Goal: Task Accomplishment & Management: Use online tool/utility

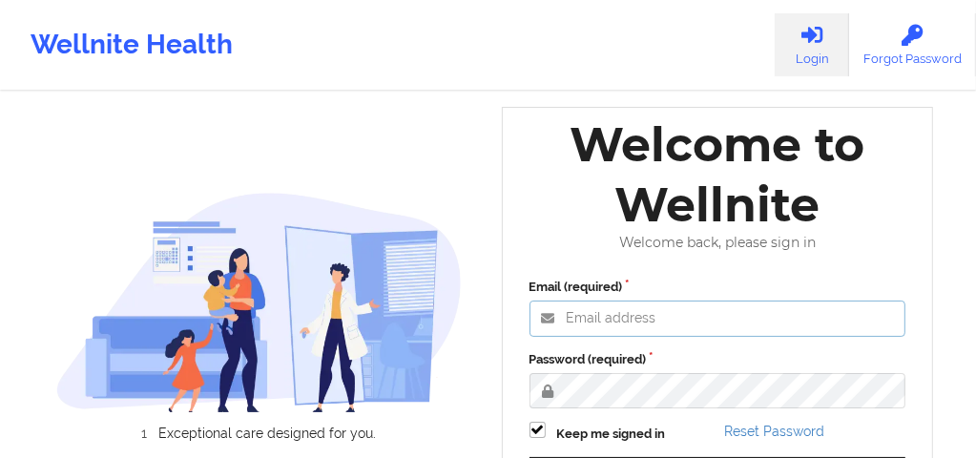
click at [580, 326] on input "Email (required)" at bounding box center [718, 319] width 377 height 36
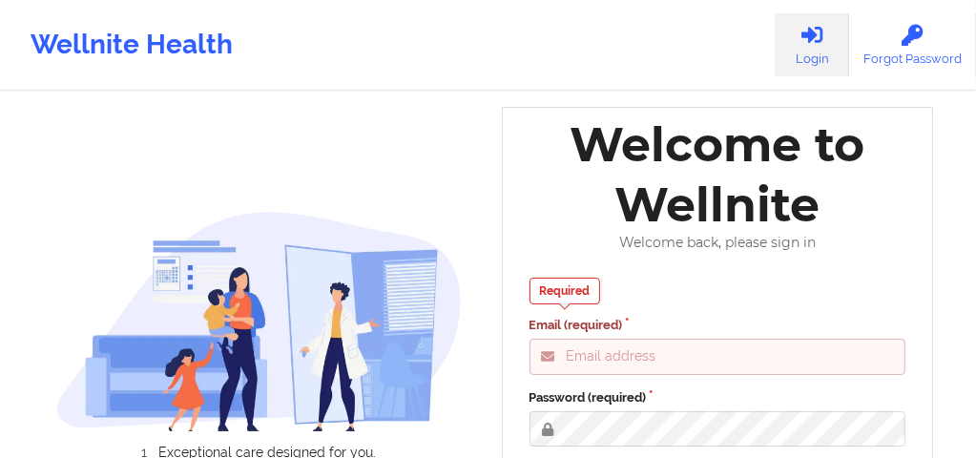
type input "[EMAIL_ADDRESS][DOMAIN_NAME]"
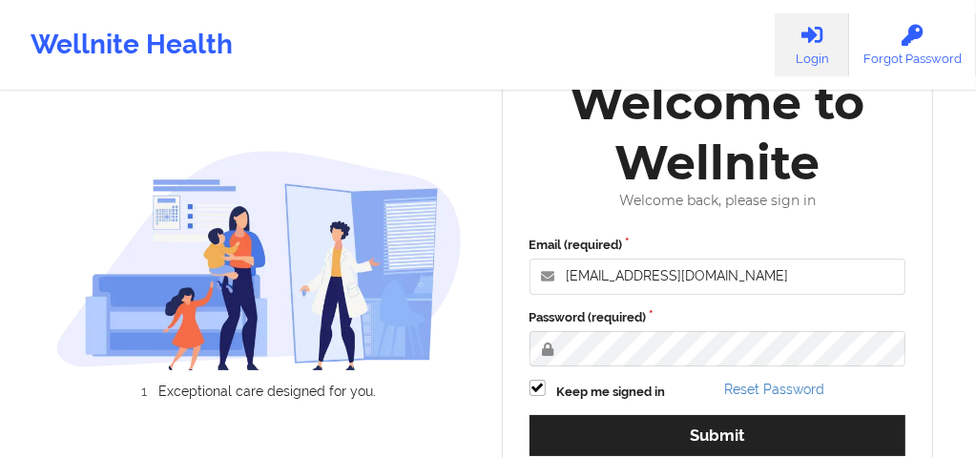
scroll to position [172, 0]
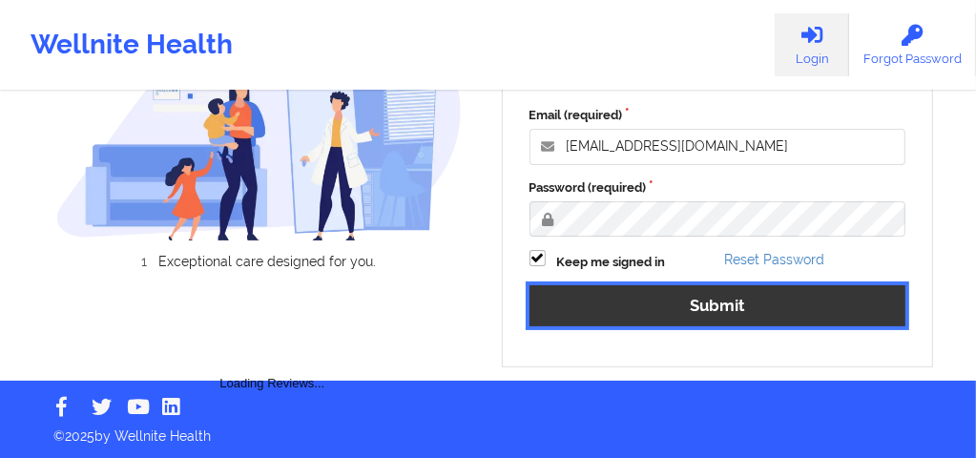
click at [628, 310] on button "Submit" at bounding box center [718, 305] width 377 height 41
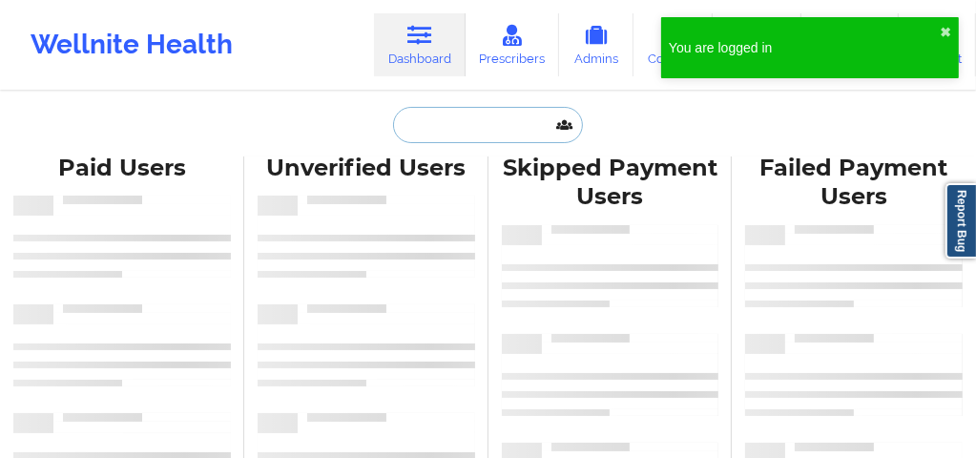
click at [498, 137] on input "text" at bounding box center [487, 125] width 189 height 36
paste input "[DEMOGRAPHIC_DATA][PERSON_NAME]"
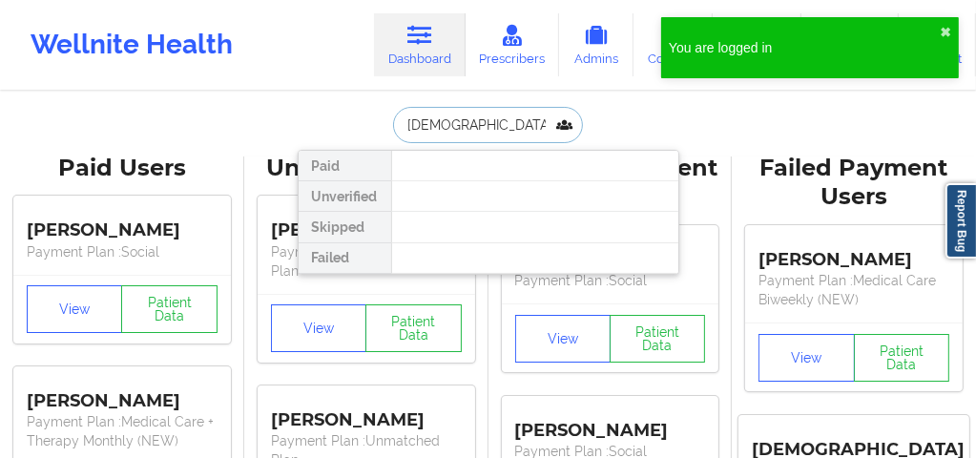
type input "[DEMOGRAPHIC_DATA][PERSON_NAME]"
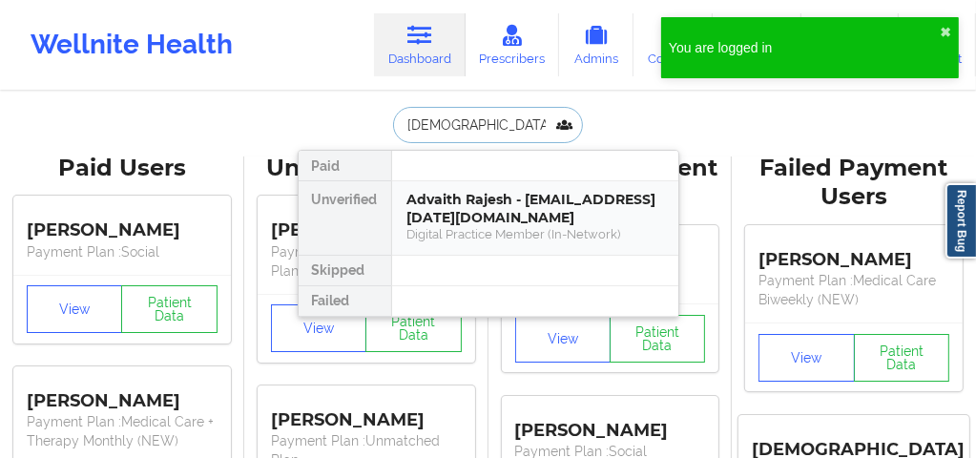
click at [481, 195] on div "Advaith Rajesh - [EMAIL_ADDRESS][DATE][DOMAIN_NAME]" at bounding box center [535, 208] width 256 height 35
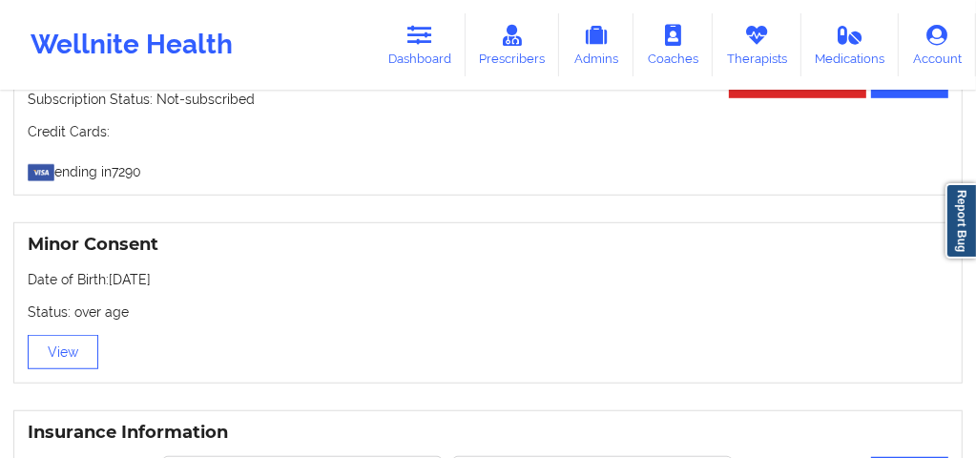
scroll to position [881, 0]
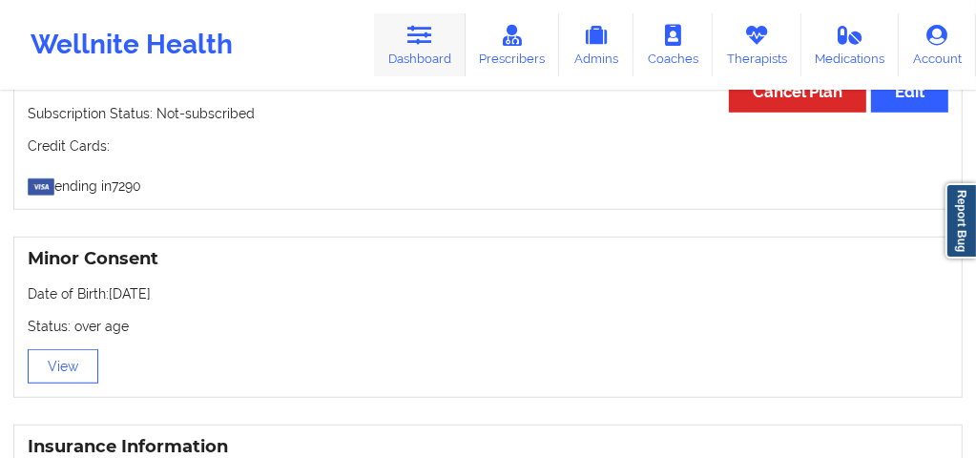
click at [419, 37] on icon at bounding box center [419, 35] width 25 height 21
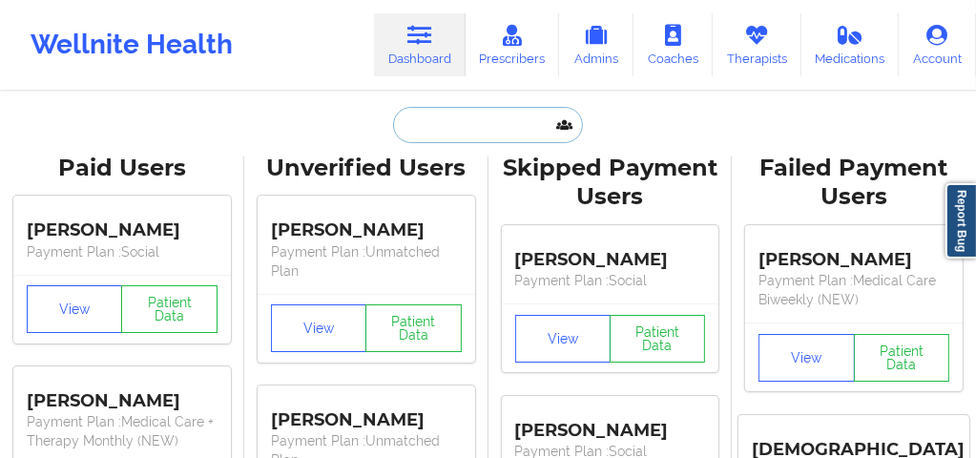
click at [428, 126] on input "text" at bounding box center [487, 125] width 189 height 36
paste input "[PERSON_NAME]"
type input "[PERSON_NAME]"
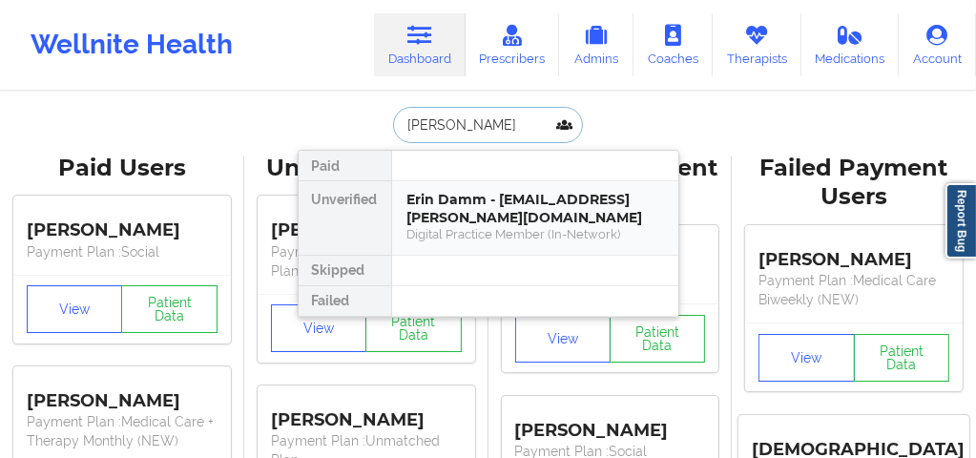
click at [445, 203] on div "Erin Damm - [EMAIL_ADDRESS][PERSON_NAME][DOMAIN_NAME]" at bounding box center [535, 208] width 256 height 35
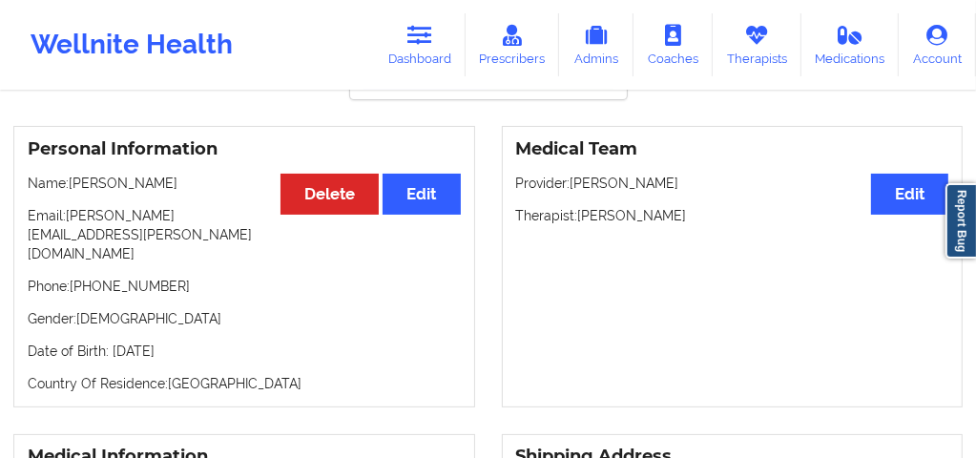
scroll to position [63, 0]
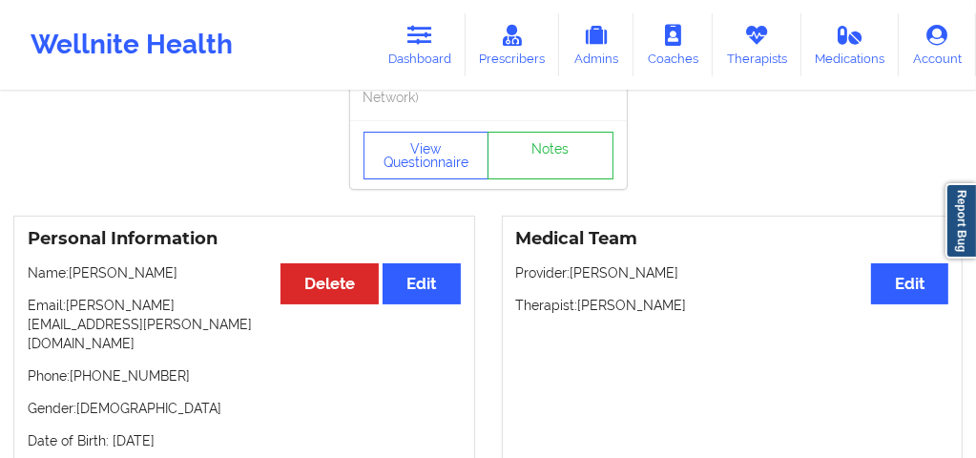
drag, startPoint x: 613, startPoint y: 303, endPoint x: 676, endPoint y: 300, distance: 63.1
click at [676, 300] on p "Therapist: [PERSON_NAME]" at bounding box center [732, 305] width 433 height 19
copy p "[PERSON_NAME]"
click at [417, 51] on link "Dashboard" at bounding box center [420, 44] width 92 height 63
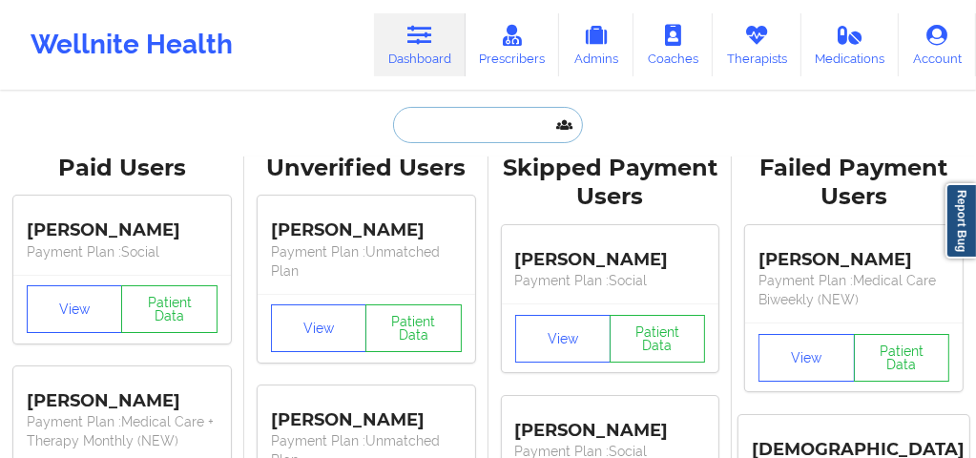
click at [444, 117] on input "text" at bounding box center [487, 125] width 189 height 36
paste input "[DEMOGRAPHIC_DATA][PERSON_NAME]"
type input "[DEMOGRAPHIC_DATA][PERSON_NAME]"
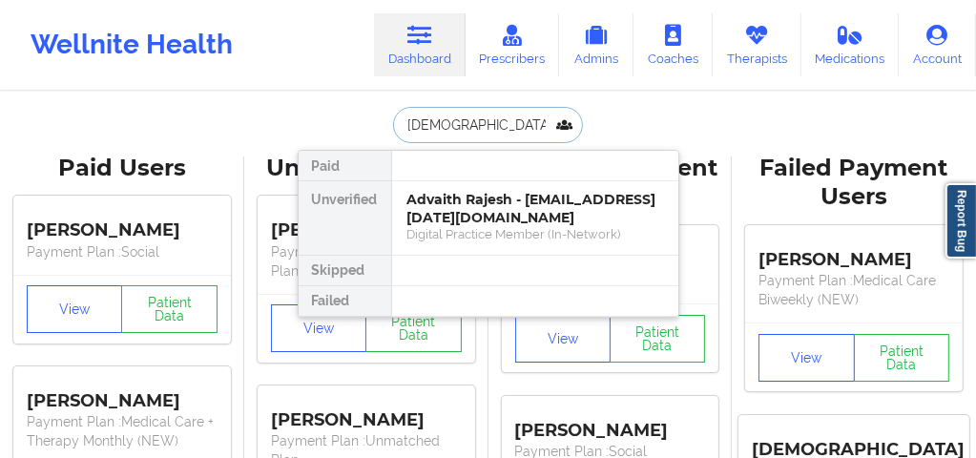
click at [477, 228] on div "Digital Practice Member (In-Network)" at bounding box center [535, 234] width 256 height 16
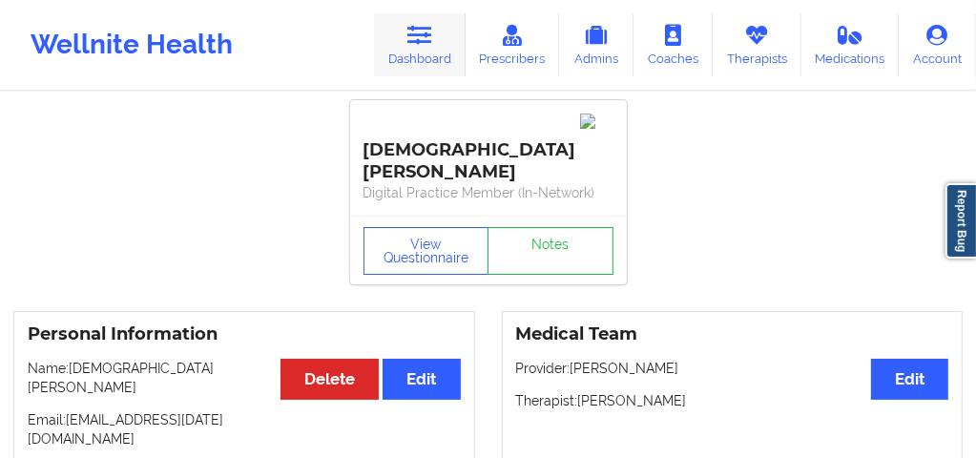
click at [441, 53] on link "Dashboard" at bounding box center [420, 44] width 92 height 63
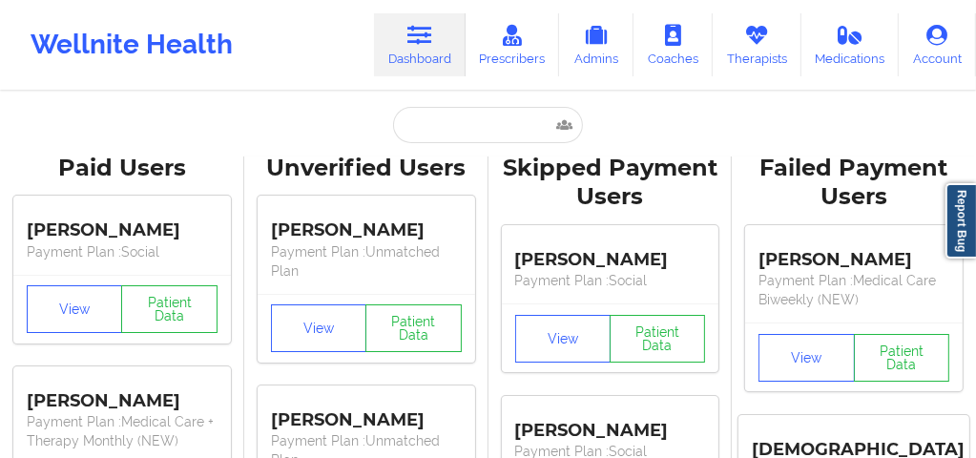
click at [424, 131] on input "text" at bounding box center [487, 125] width 189 height 36
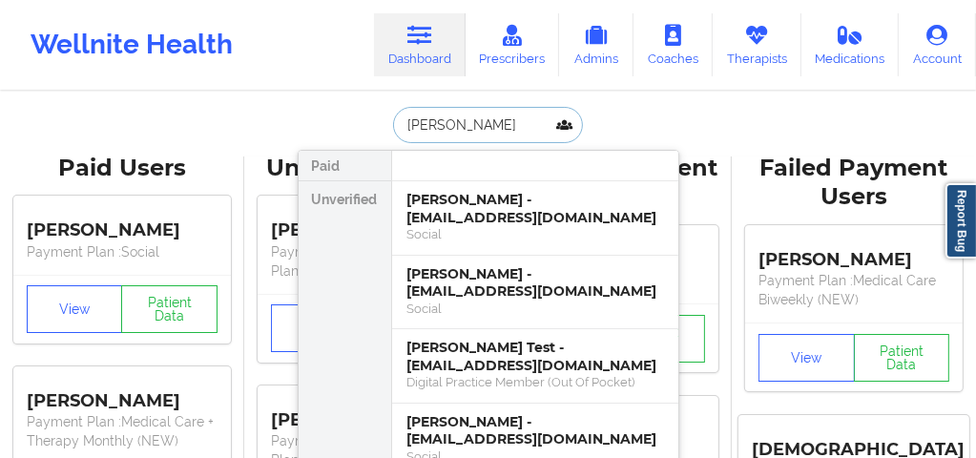
type input "[PERSON_NAME]"
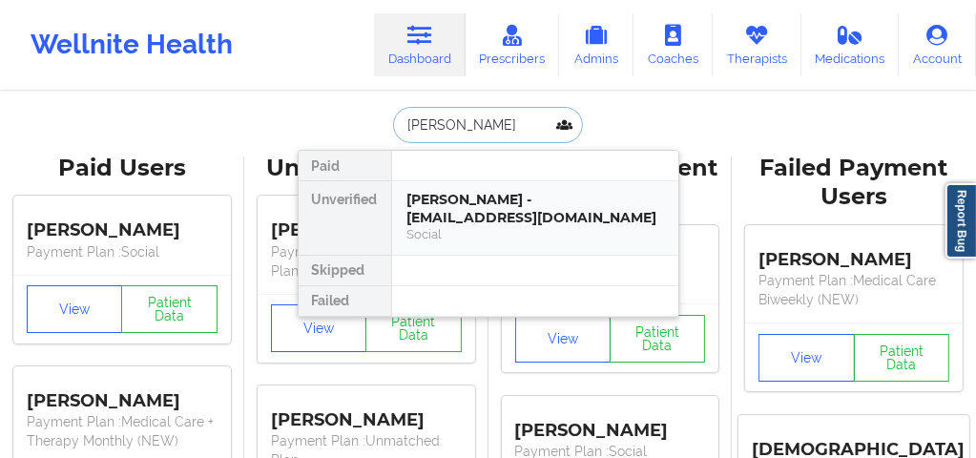
click at [460, 211] on div "[PERSON_NAME] - [EMAIL_ADDRESS][DOMAIN_NAME]" at bounding box center [535, 208] width 256 height 35
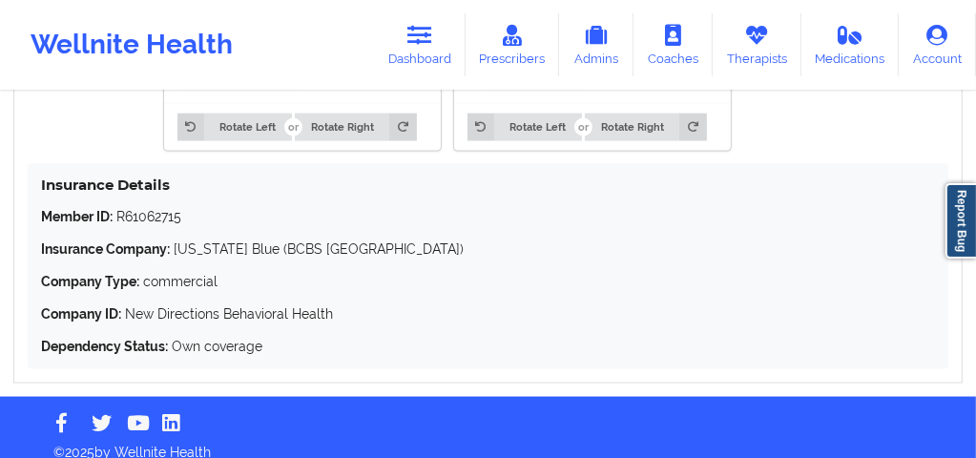
scroll to position [1839, 0]
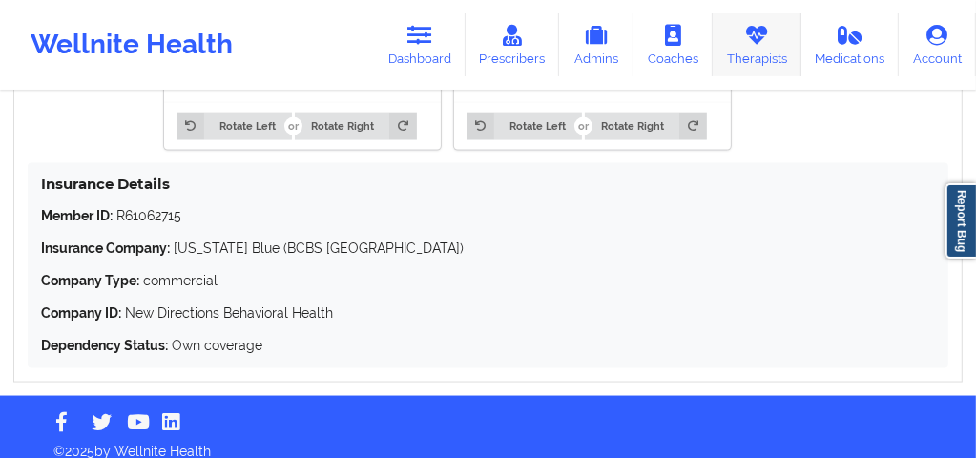
click at [760, 59] on link "Therapists" at bounding box center [757, 44] width 89 height 63
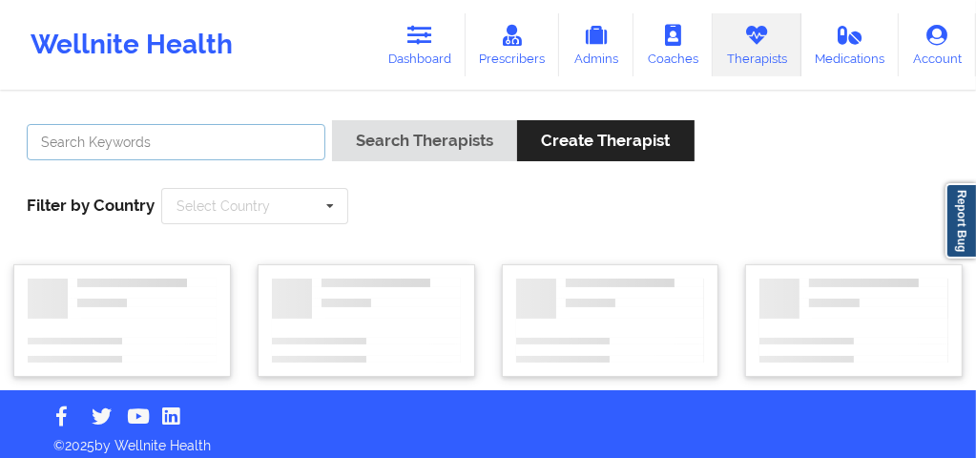
click at [249, 148] on input "text" at bounding box center [176, 142] width 299 height 36
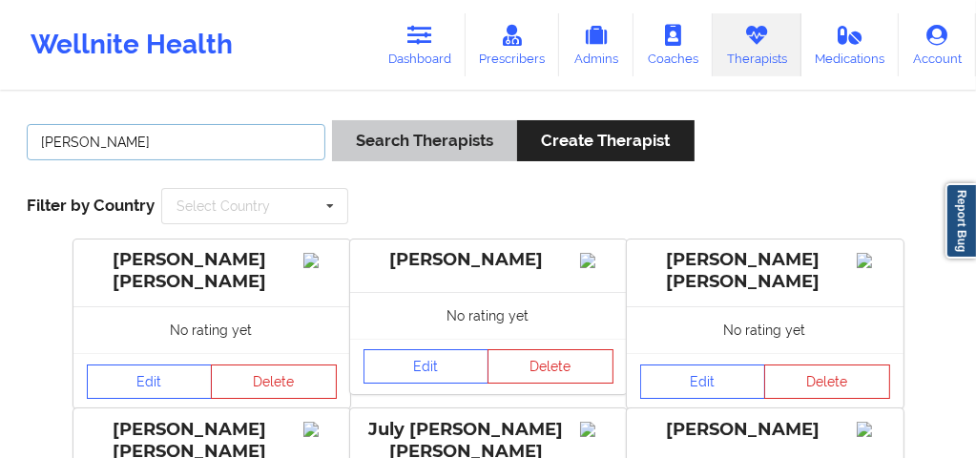
type input "[PERSON_NAME]"
click at [417, 141] on button "Search Therapists" at bounding box center [424, 140] width 185 height 41
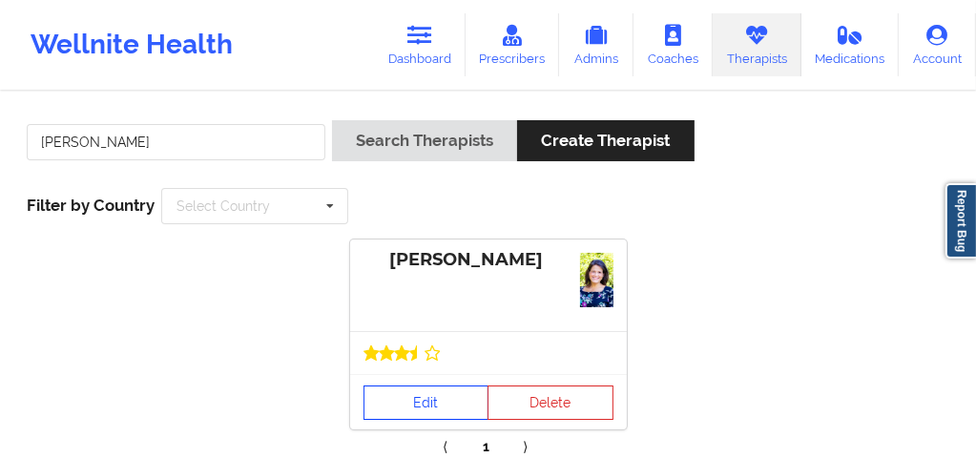
click at [425, 403] on link "Edit" at bounding box center [427, 402] width 126 height 34
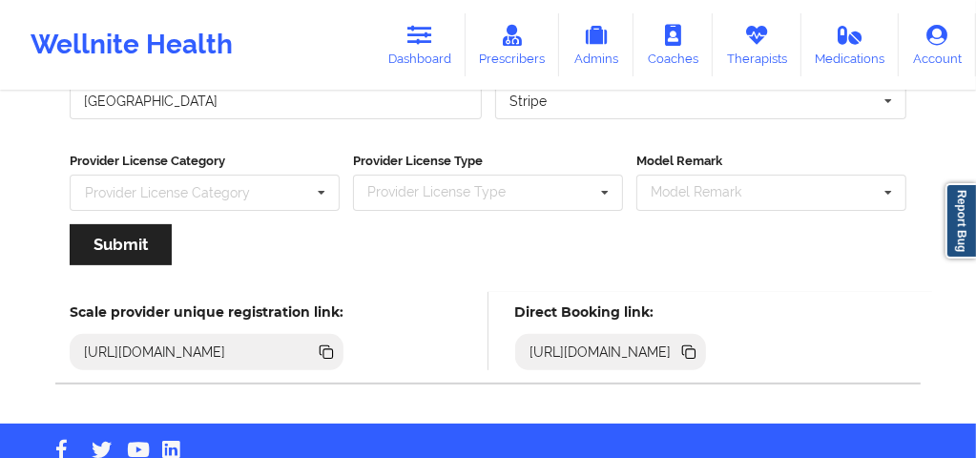
scroll to position [356, 0]
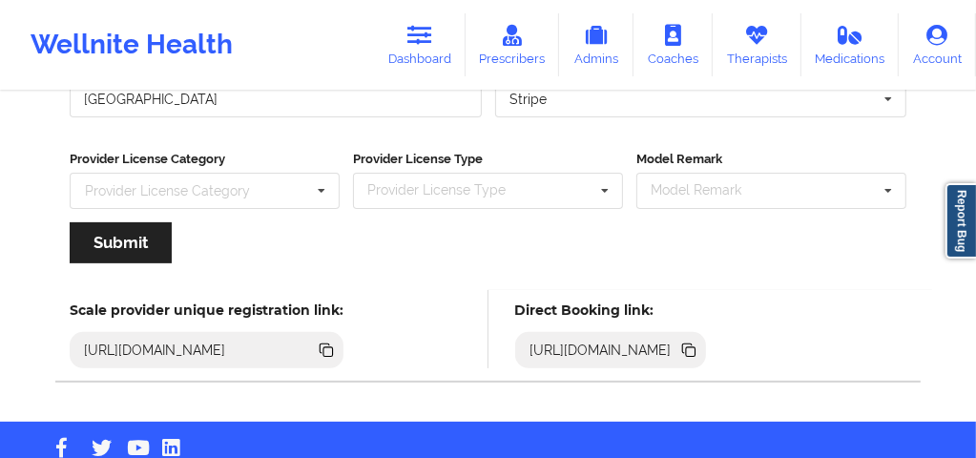
click at [693, 344] on icon at bounding box center [688, 349] width 10 height 10
click at [428, 53] on link "Dashboard" at bounding box center [420, 44] width 92 height 63
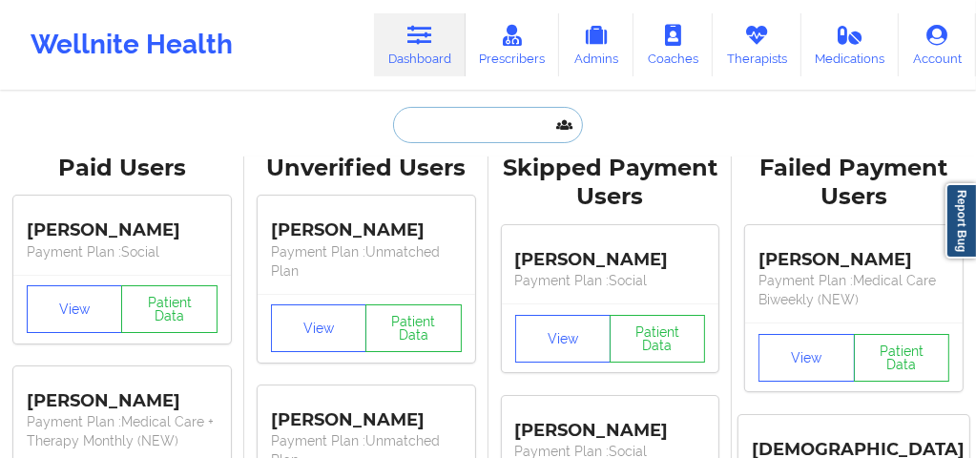
click at [445, 138] on input "text" at bounding box center [487, 125] width 189 height 36
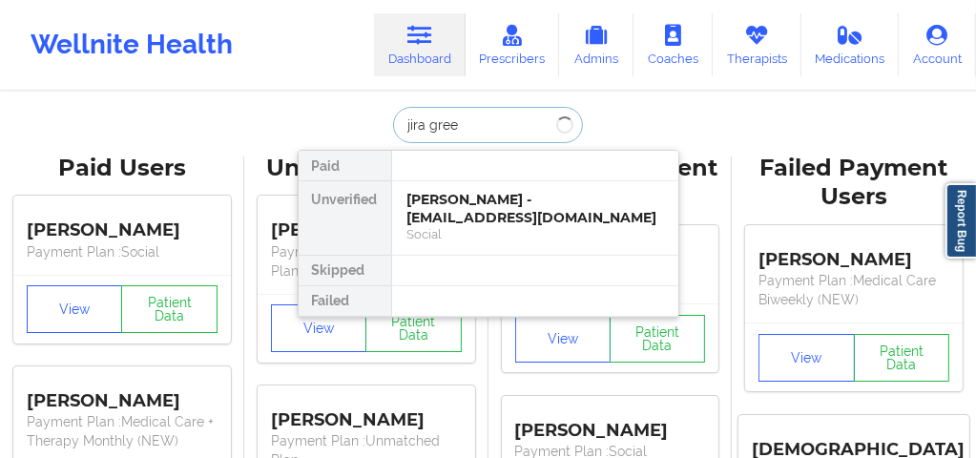
type input "jira green"
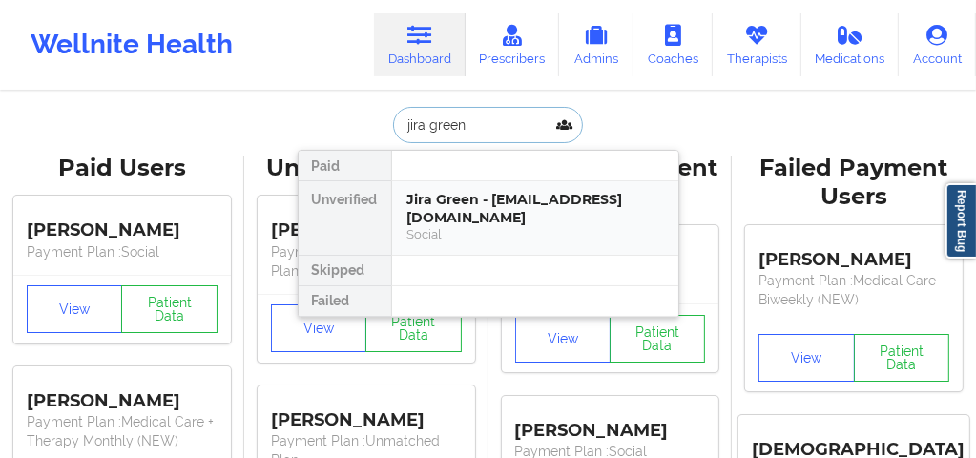
click at [458, 198] on div "Jira Green - [EMAIL_ADDRESS][DOMAIN_NAME]" at bounding box center [535, 208] width 256 height 35
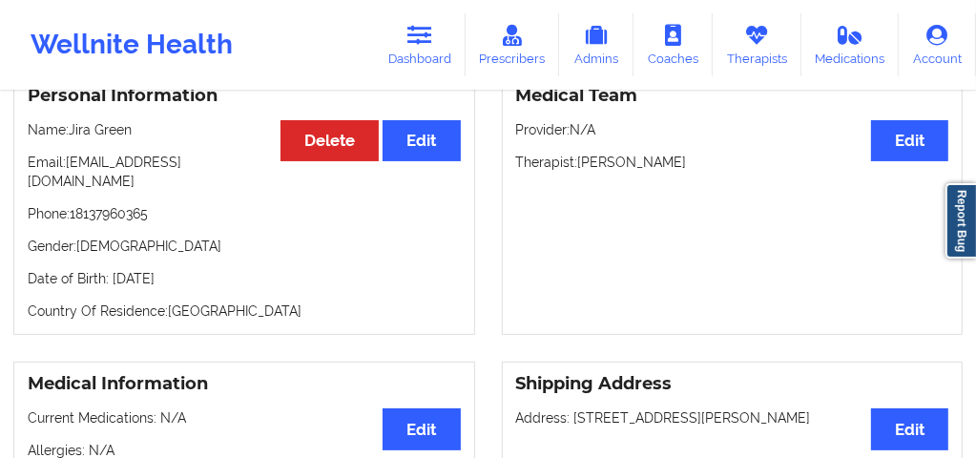
scroll to position [191, 0]
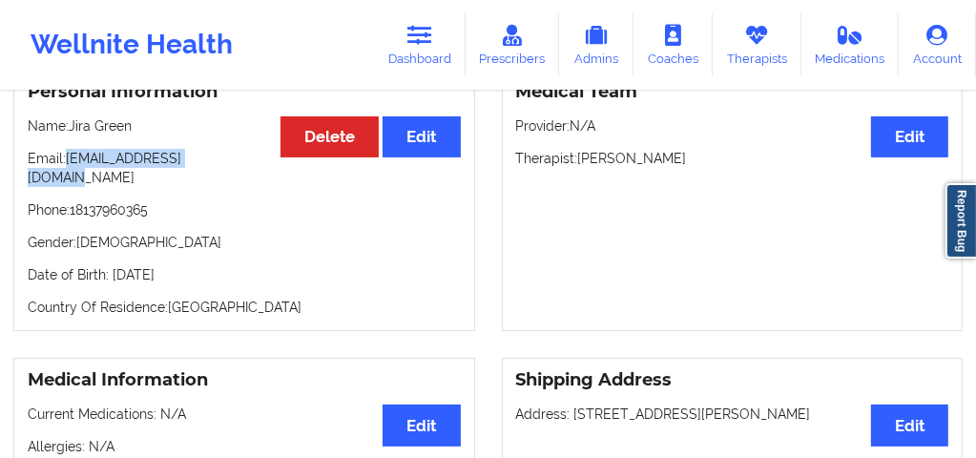
drag, startPoint x: 221, startPoint y: 170, endPoint x: 67, endPoint y: 162, distance: 154.8
click at [67, 162] on p "Email: [EMAIL_ADDRESS][DOMAIN_NAME]" at bounding box center [244, 168] width 433 height 38
copy p "[EMAIL_ADDRESS][DOMAIN_NAME]"
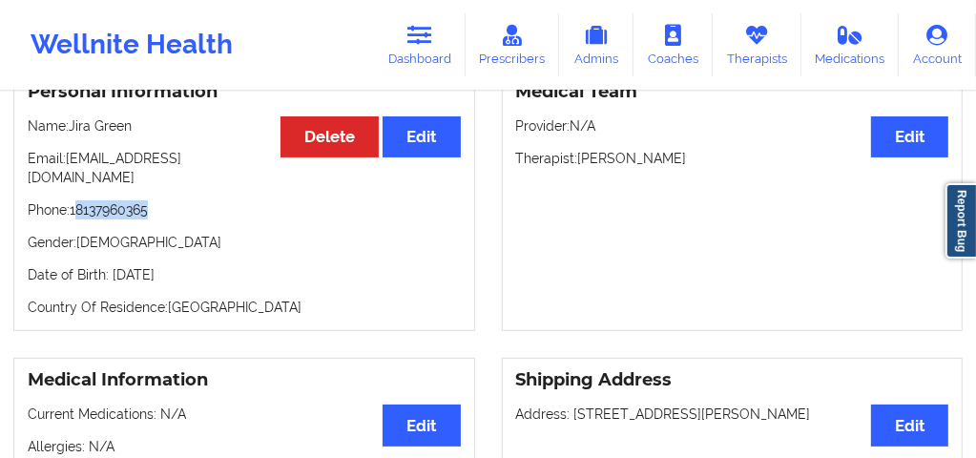
drag, startPoint x: 153, startPoint y: 200, endPoint x: 80, endPoint y: 195, distance: 72.7
click at [80, 200] on p "Phone: [PHONE_NUMBER]" at bounding box center [244, 209] width 433 height 19
copy p "8137960365"
